Goal: Transaction & Acquisition: Purchase product/service

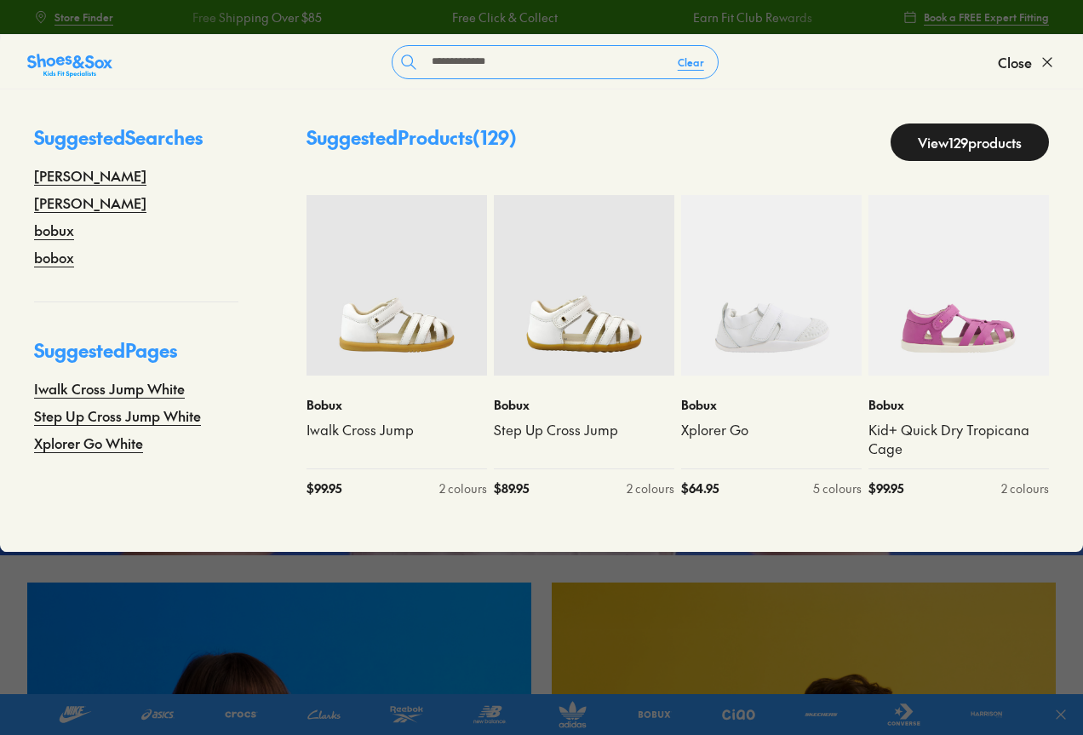
type input "**********"
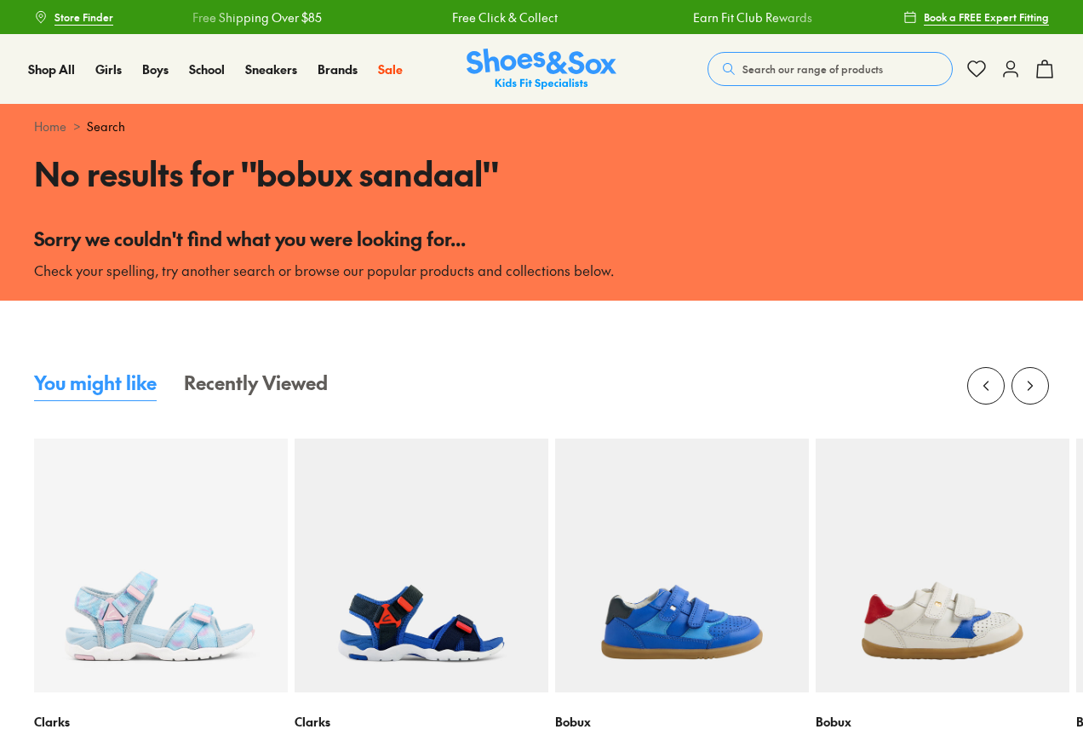
click at [818, 78] on button "Search our range of products" at bounding box center [830, 69] width 245 height 34
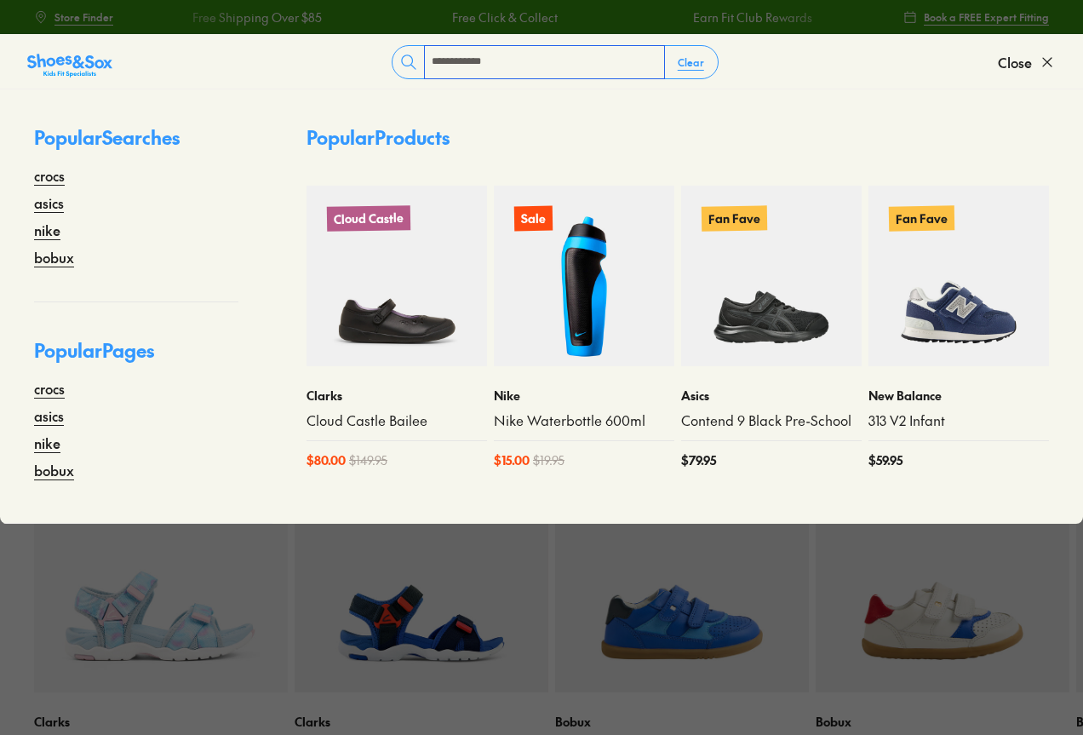
type input "**********"
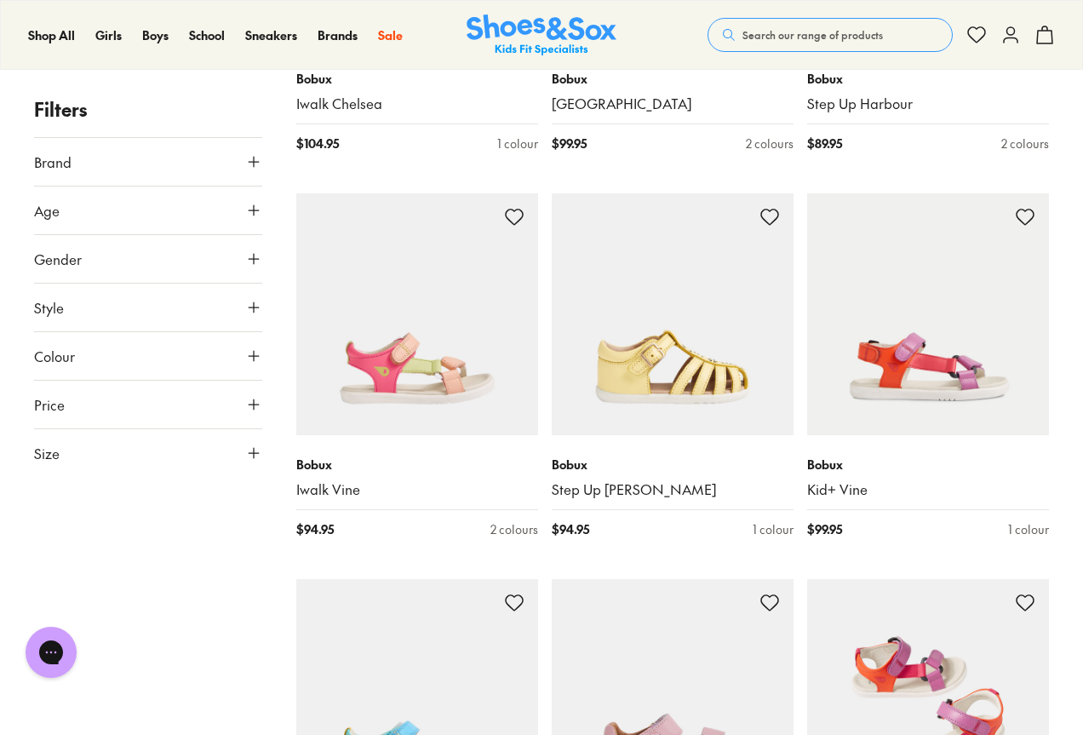
scroll to position [5111, 0]
